Goal: Task Accomplishment & Management: Manage account settings

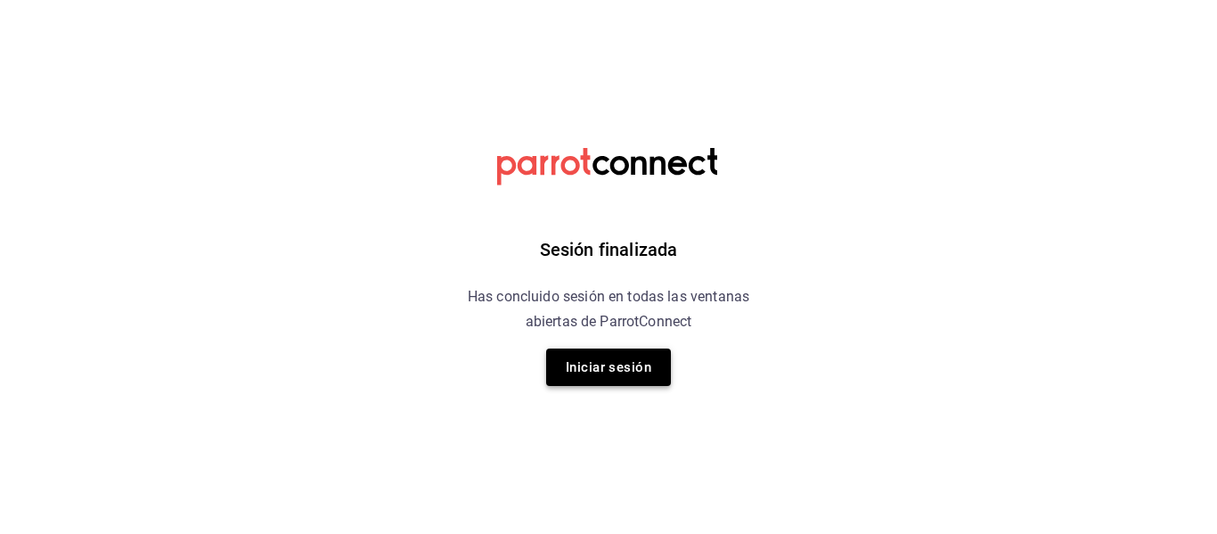
click at [643, 354] on button "Iniciar sesión" at bounding box center [608, 366] width 125 height 37
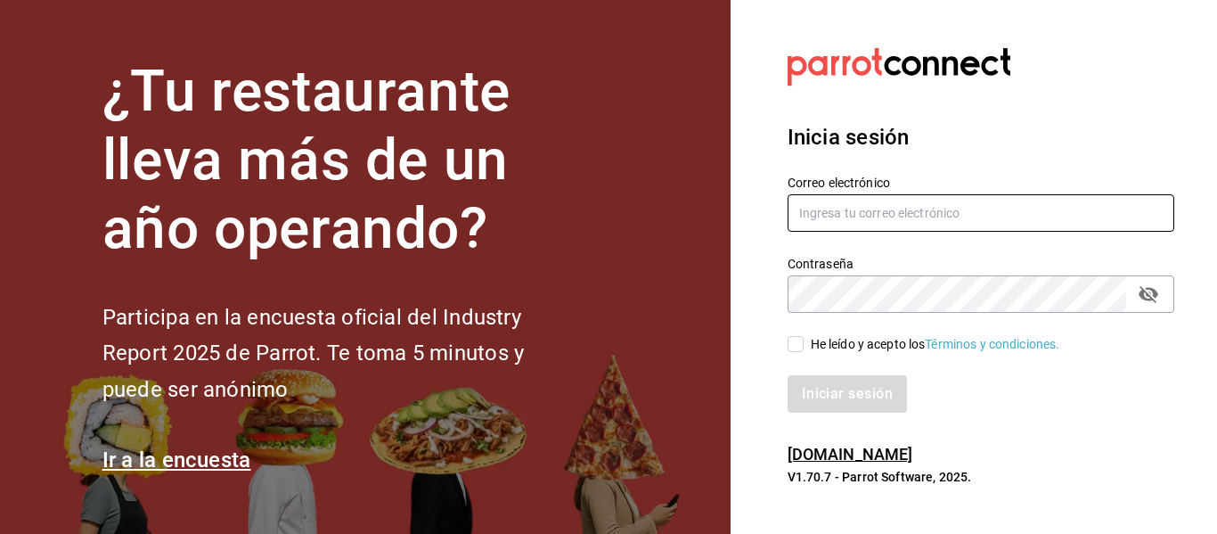
type input "[EMAIL_ADDRESS][DOMAIN_NAME]"
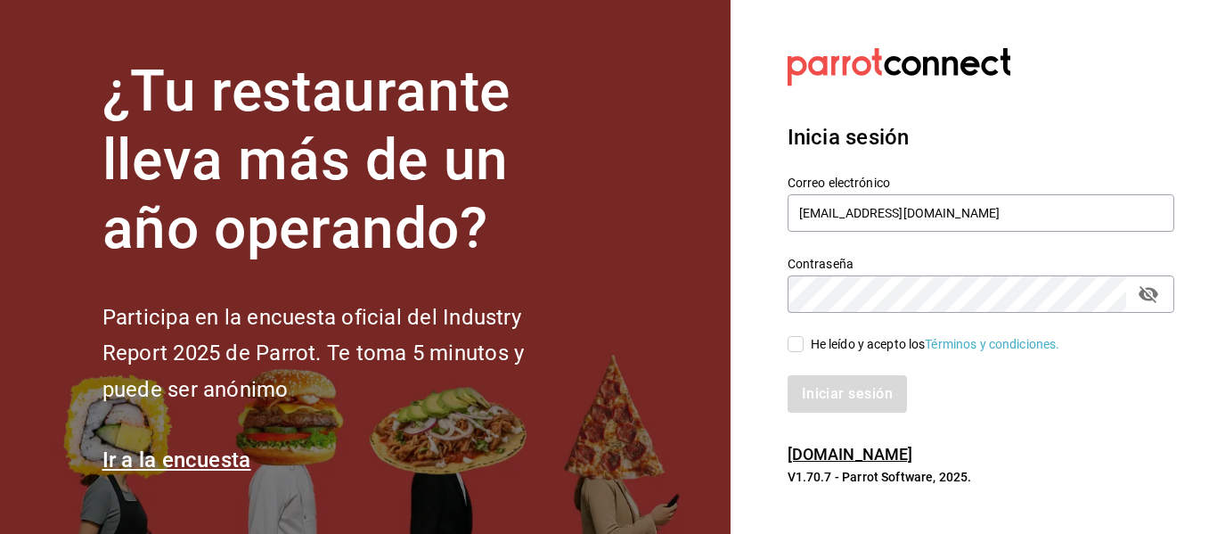
drag, startPoint x: 800, startPoint y: 344, endPoint x: 884, endPoint y: 400, distance: 100.8
click at [803, 348] on input "He leído y acepto los Términos y condiciones." at bounding box center [796, 344] width 16 height 16
checkbox input "true"
click at [881, 399] on button "Iniciar sesión" at bounding box center [848, 393] width 121 height 37
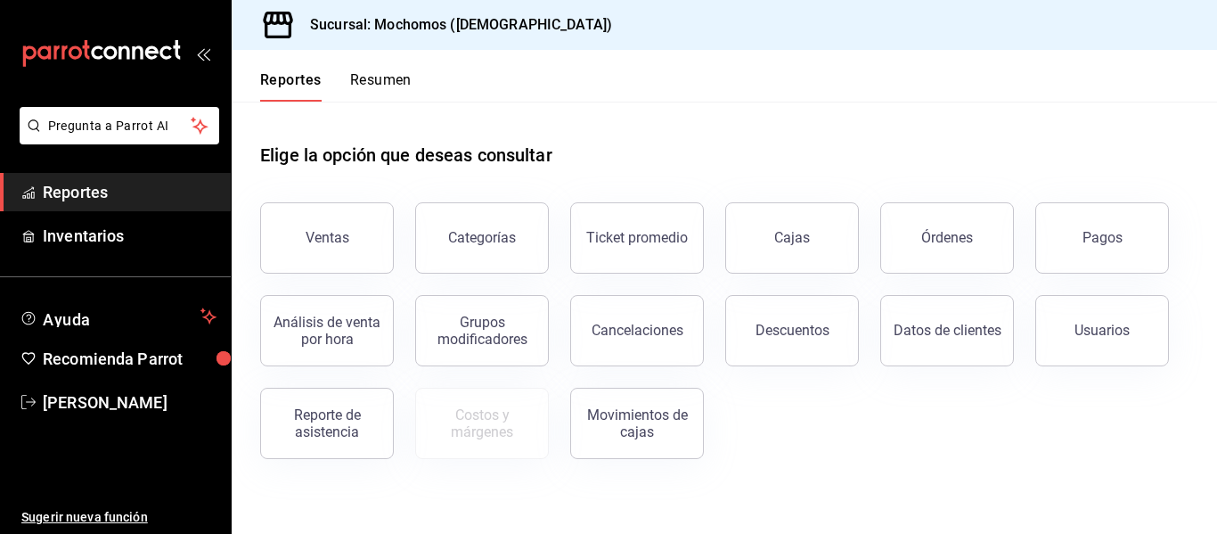
drag, startPoint x: 1121, startPoint y: 217, endPoint x: 892, endPoint y: 167, distance: 234.4
click at [1114, 217] on button "Pagos" at bounding box center [1103, 237] width 134 height 71
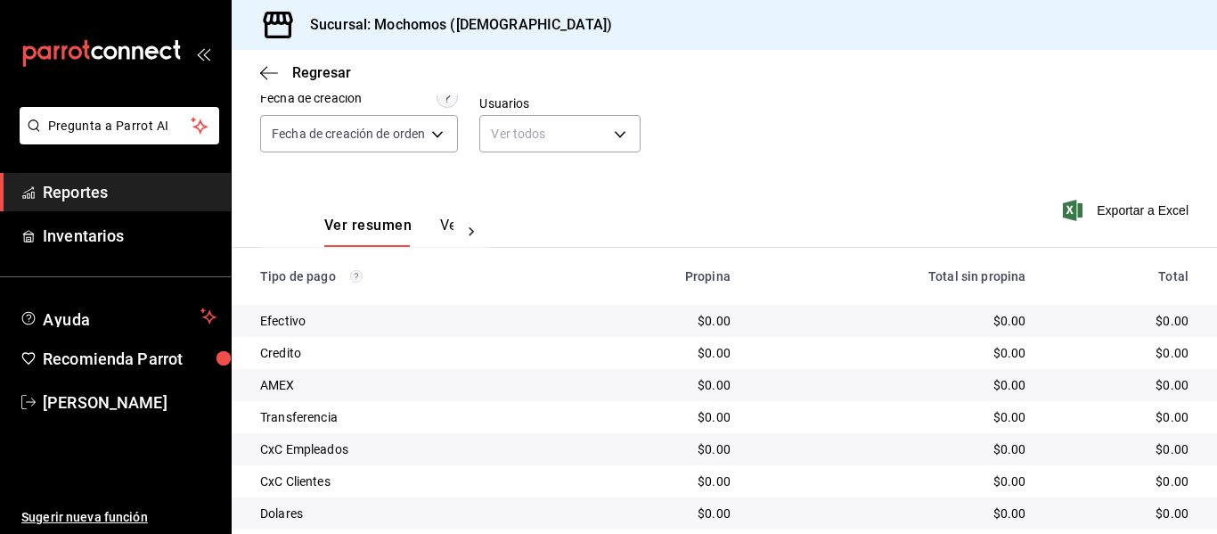
scroll to position [253, 0]
